Goal: Check status: Check status

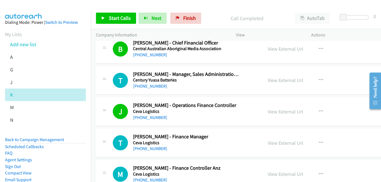
scroll to position [1853, 0]
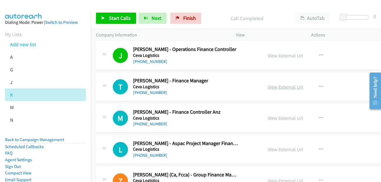
click at [279, 86] on link "View External Url" at bounding box center [286, 87] width 36 height 6
click at [284, 121] on link "View External Url" at bounding box center [286, 118] width 36 height 6
drag, startPoint x: 282, startPoint y: 149, endPoint x: 255, endPoint y: 141, distance: 28.0
click at [282, 149] on link "View External Url" at bounding box center [286, 150] width 36 height 6
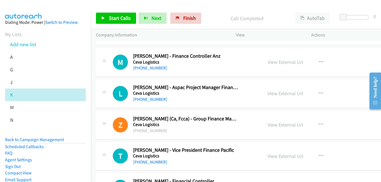
scroll to position [1965, 0]
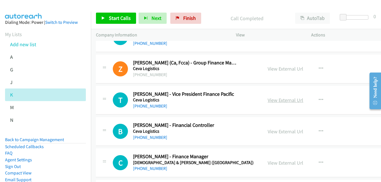
click at [291, 102] on link "View External Url" at bounding box center [286, 100] width 36 height 6
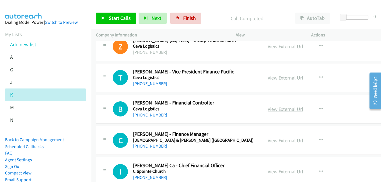
scroll to position [2022, 0]
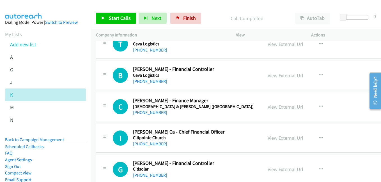
click at [281, 108] on link "View External Url" at bounding box center [286, 107] width 36 height 6
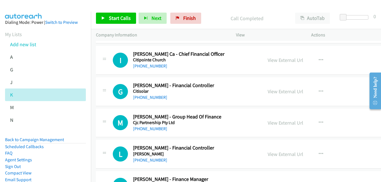
scroll to position [2106, 0]
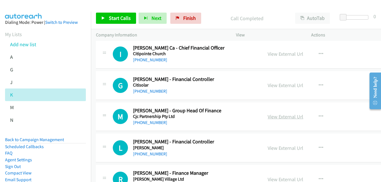
click at [287, 120] on link "View External Url" at bounding box center [286, 117] width 36 height 6
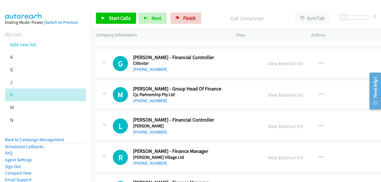
scroll to position [2134, 0]
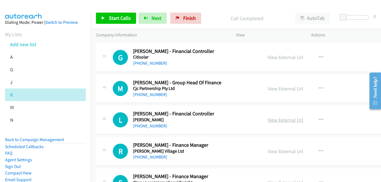
click at [275, 118] on link "View External Url" at bounding box center [286, 120] width 36 height 6
click at [293, 154] on link "View External Url" at bounding box center [286, 152] width 36 height 6
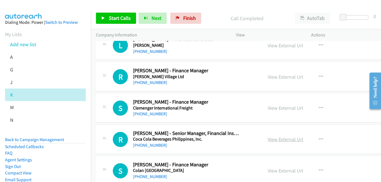
scroll to position [2218, 0]
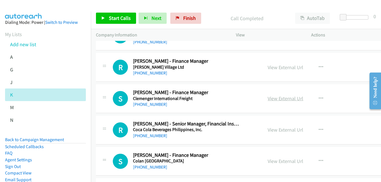
click at [282, 102] on link "View External Url" at bounding box center [286, 98] width 36 height 6
click at [282, 129] on link "View External Url" at bounding box center [286, 130] width 36 height 6
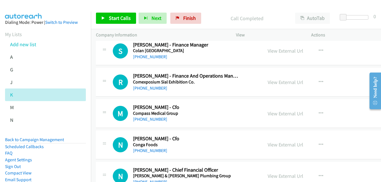
scroll to position [2330, 0]
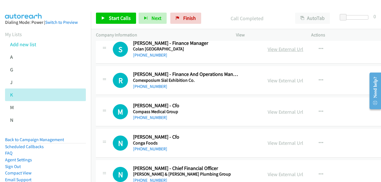
click at [277, 50] on link "View External Url" at bounding box center [286, 49] width 36 height 6
click at [284, 113] on link "View External Url" at bounding box center [286, 112] width 36 height 6
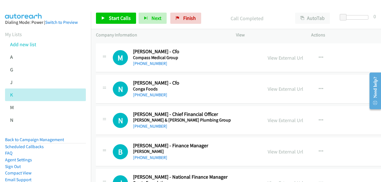
scroll to position [2387, 0]
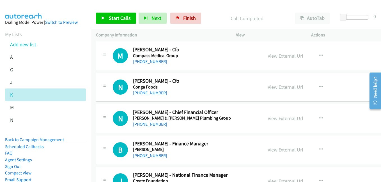
click at [281, 90] on link "View External Url" at bounding box center [286, 87] width 36 height 6
click at [286, 118] on link "View External Url" at bounding box center [286, 118] width 36 height 6
drag, startPoint x: 283, startPoint y: 152, endPoint x: 283, endPoint y: 142, distance: 9.6
click at [283, 152] on link "View External Url" at bounding box center [286, 150] width 36 height 6
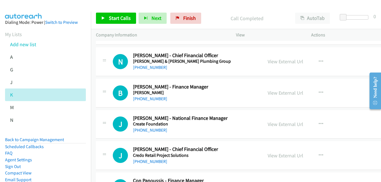
scroll to position [2471, 0]
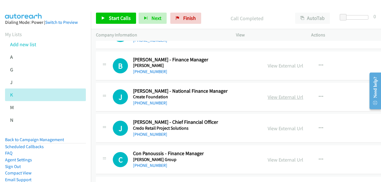
drag, startPoint x: 279, startPoint y: 99, endPoint x: 284, endPoint y: 99, distance: 4.2
click at [279, 99] on link "View External Url" at bounding box center [286, 97] width 36 height 6
click at [278, 128] on link "View External Url" at bounding box center [286, 129] width 36 height 6
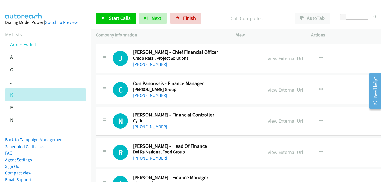
scroll to position [2555, 0]
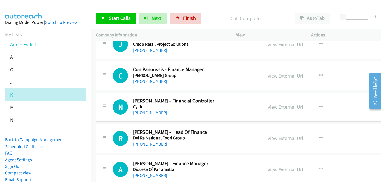
drag, startPoint x: 292, startPoint y: 111, endPoint x: 289, endPoint y: 108, distance: 4.0
click at [292, 111] on div "View External Url" at bounding box center [286, 107] width 36 height 8
click at [289, 108] on link "View External Url" at bounding box center [286, 107] width 36 height 6
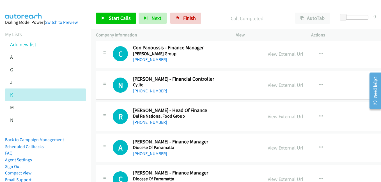
scroll to position [2583, 0]
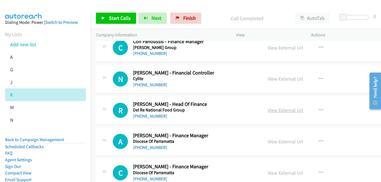
click at [282, 113] on link "View External Url" at bounding box center [286, 110] width 36 height 6
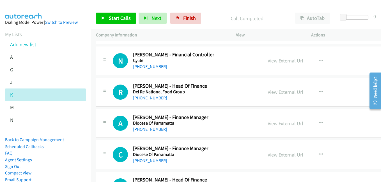
scroll to position [2611, 0]
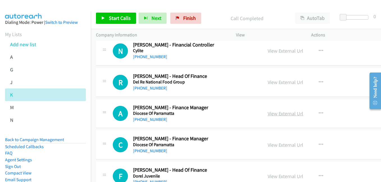
click at [280, 114] on link "View External Url" at bounding box center [286, 114] width 36 height 6
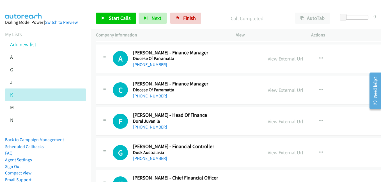
scroll to position [2667, 0]
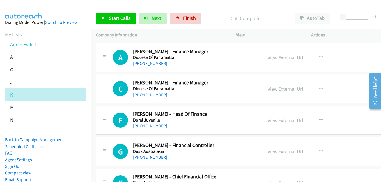
click at [281, 88] on link "View External Url" at bounding box center [286, 89] width 36 height 6
click at [288, 122] on link "View External Url" at bounding box center [286, 120] width 36 height 6
click at [290, 154] on link "View External Url" at bounding box center [286, 152] width 36 height 6
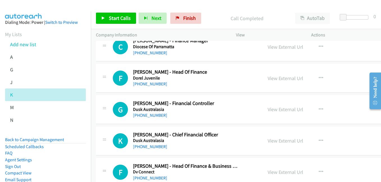
scroll to position [2723, 0]
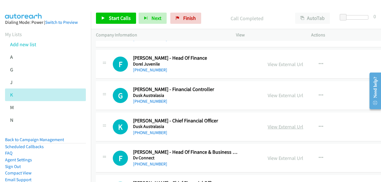
click at [276, 127] on link "View External Url" at bounding box center [286, 127] width 36 height 6
click at [284, 160] on link "View External Url" at bounding box center [286, 158] width 36 height 6
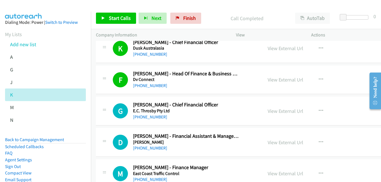
scroll to position [2808, 0]
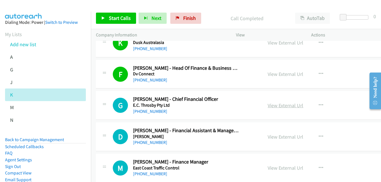
click at [287, 107] on link "View External Url" at bounding box center [286, 105] width 36 height 6
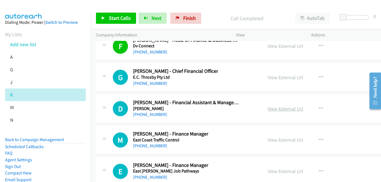
click at [279, 110] on link "View External Url" at bounding box center [286, 109] width 36 height 6
drag, startPoint x: 290, startPoint y: 140, endPoint x: 286, endPoint y: 140, distance: 4.2
click at [290, 140] on link "View External Url" at bounding box center [286, 140] width 36 height 6
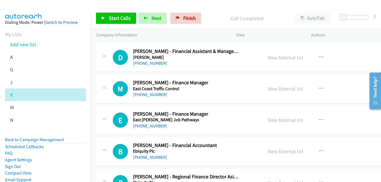
scroll to position [2920, 0]
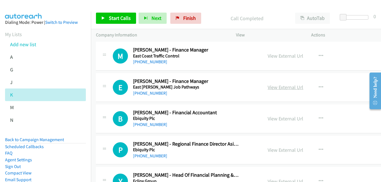
click at [276, 88] on link "View External Url" at bounding box center [286, 87] width 36 height 6
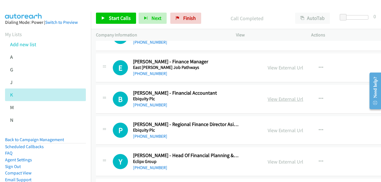
scroll to position [2948, 0]
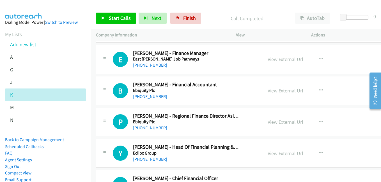
click at [278, 121] on link "View External Url" at bounding box center [286, 122] width 36 height 6
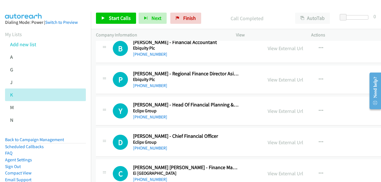
scroll to position [3004, 0]
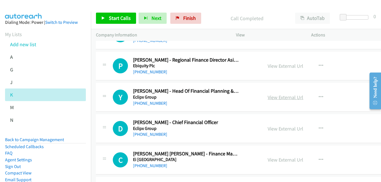
click at [275, 95] on link "View External Url" at bounding box center [286, 97] width 36 height 6
click at [274, 131] on link "View External Url" at bounding box center [286, 129] width 36 height 6
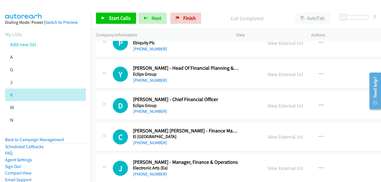
scroll to position [3032, 0]
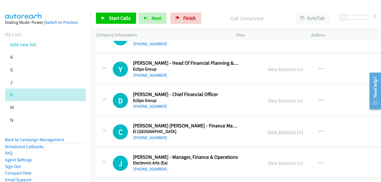
click at [280, 133] on link "View External Url" at bounding box center [286, 132] width 36 height 6
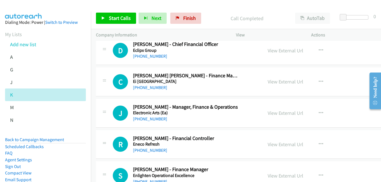
scroll to position [3088, 0]
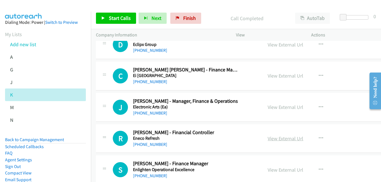
click at [275, 136] on link "View External Url" at bounding box center [286, 139] width 36 height 6
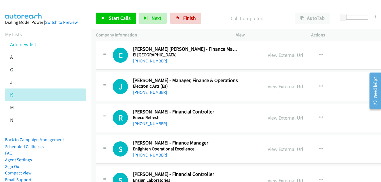
scroll to position [3145, 0]
